Goal: Transaction & Acquisition: Purchase product/service

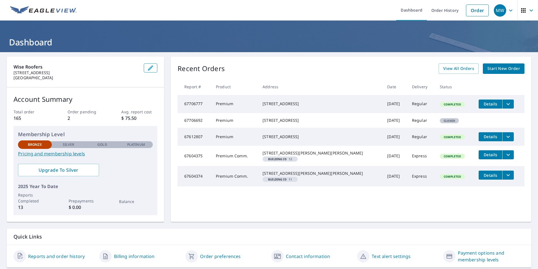
click at [496, 67] on span "Start New Order" at bounding box center [504, 68] width 33 height 7
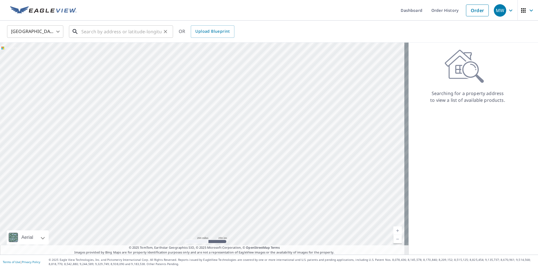
click at [82, 32] on input "text" at bounding box center [121, 32] width 80 height 16
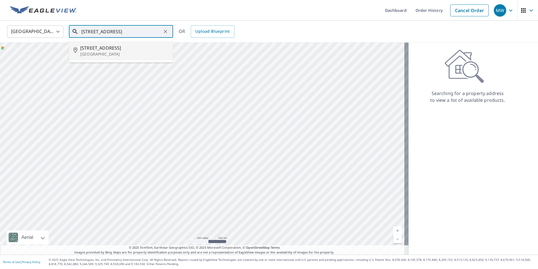
click at [110, 50] on span "[STREET_ADDRESS]" at bounding box center [124, 47] width 88 height 7
type input "[STREET_ADDRESS]"
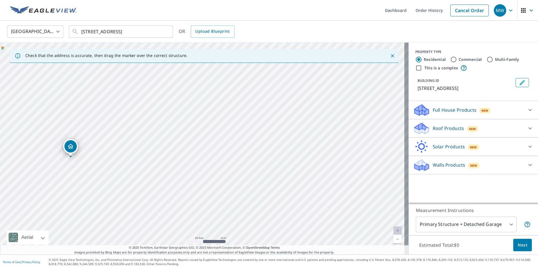
click at [524, 135] on div at bounding box center [531, 128] width 14 height 14
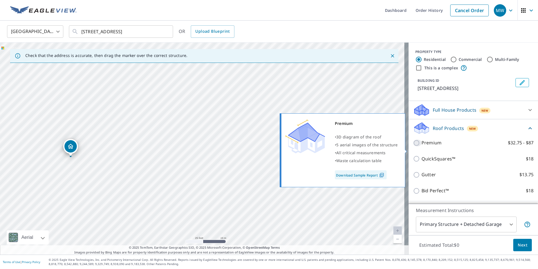
click at [413, 146] on input "Premium $32.75 - $87" at bounding box center [417, 142] width 8 height 7
checkbox input "true"
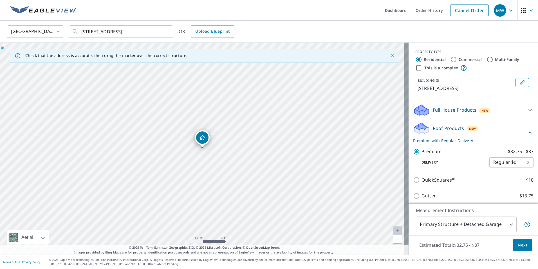
click at [519, 243] on span "Next" at bounding box center [523, 244] width 10 height 7
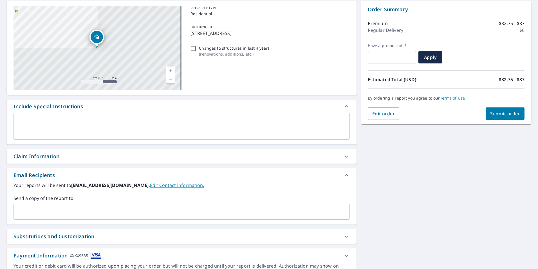
scroll to position [84, 0]
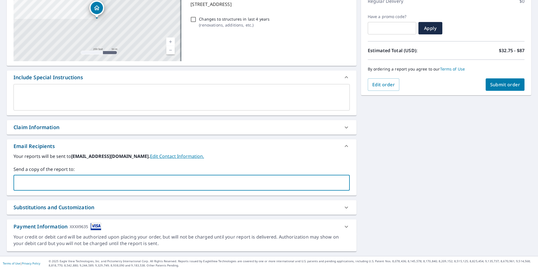
click at [53, 182] on input "text" at bounding box center [177, 182] width 323 height 11
type input "[EMAIL_ADDRESS][DOMAIN_NAME]"
click at [500, 84] on span "Submit order" at bounding box center [505, 84] width 30 height 6
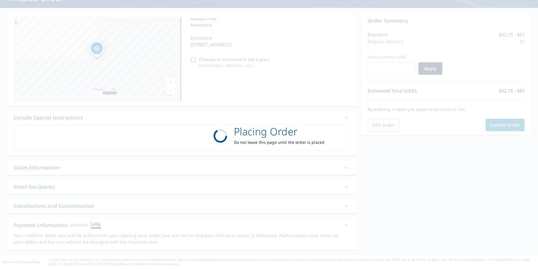
scroll to position [44, 0]
